Goal: Navigation & Orientation: Find specific page/section

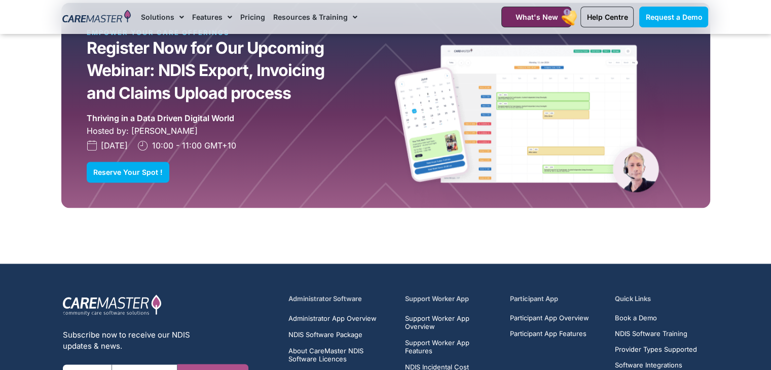
scroll to position [1782, 0]
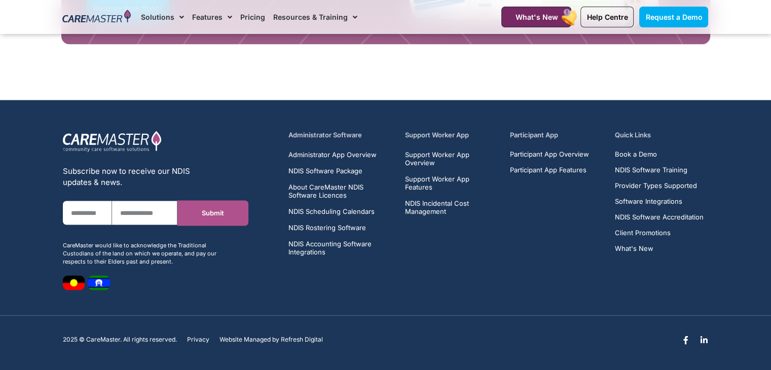
click at [440, 132] on h5 "Support Worker App" at bounding box center [451, 135] width 93 height 10
click at [453, 129] on div "Administrator Software Administrator App Overview NDIS Software Package About C…" at bounding box center [498, 210] width 430 height 170
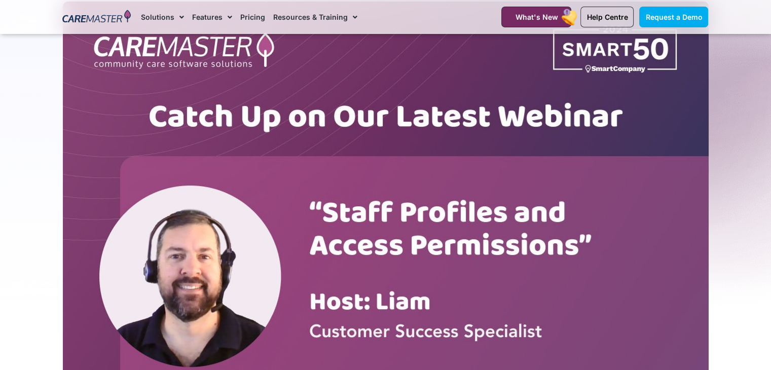
scroll to position [487, 0]
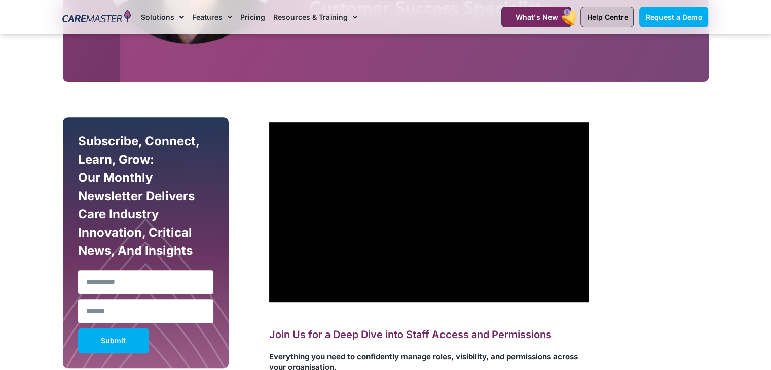
click at [610, 14] on span "Help Centre" at bounding box center [606, 17] width 41 height 9
